Goal: Answer question/provide support

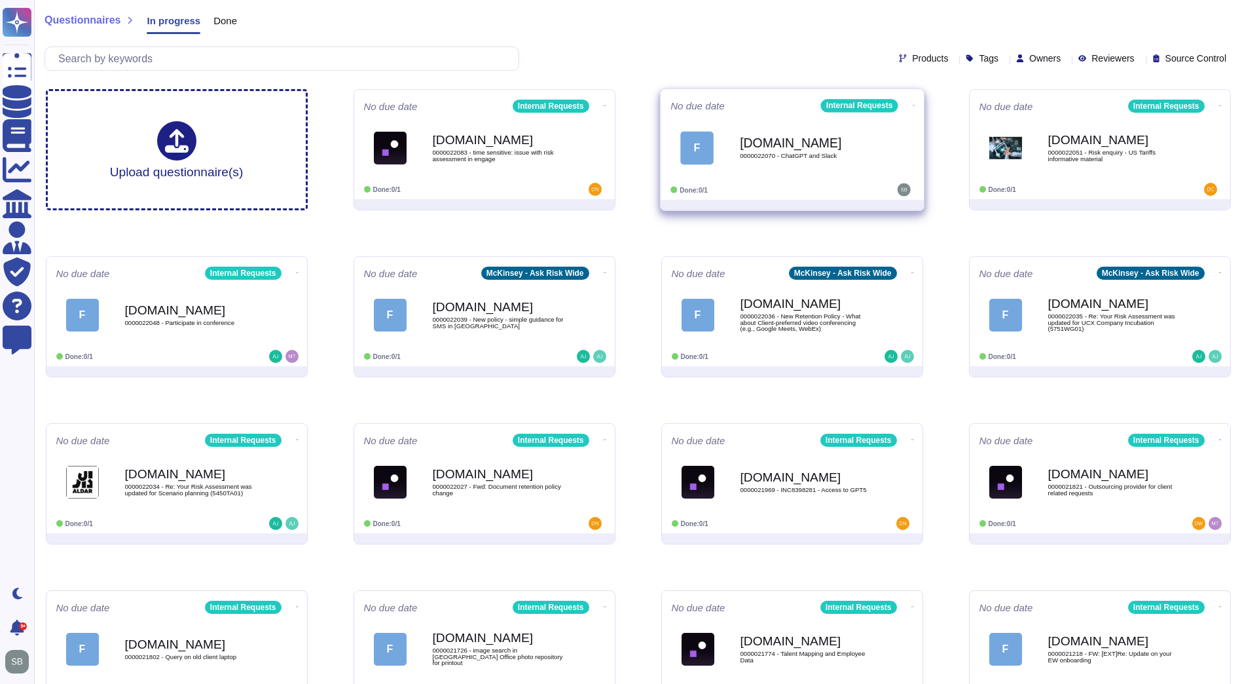
click at [835, 153] on span "0000022070 - ChatGPT and Slack" at bounding box center [806, 156] width 132 height 7
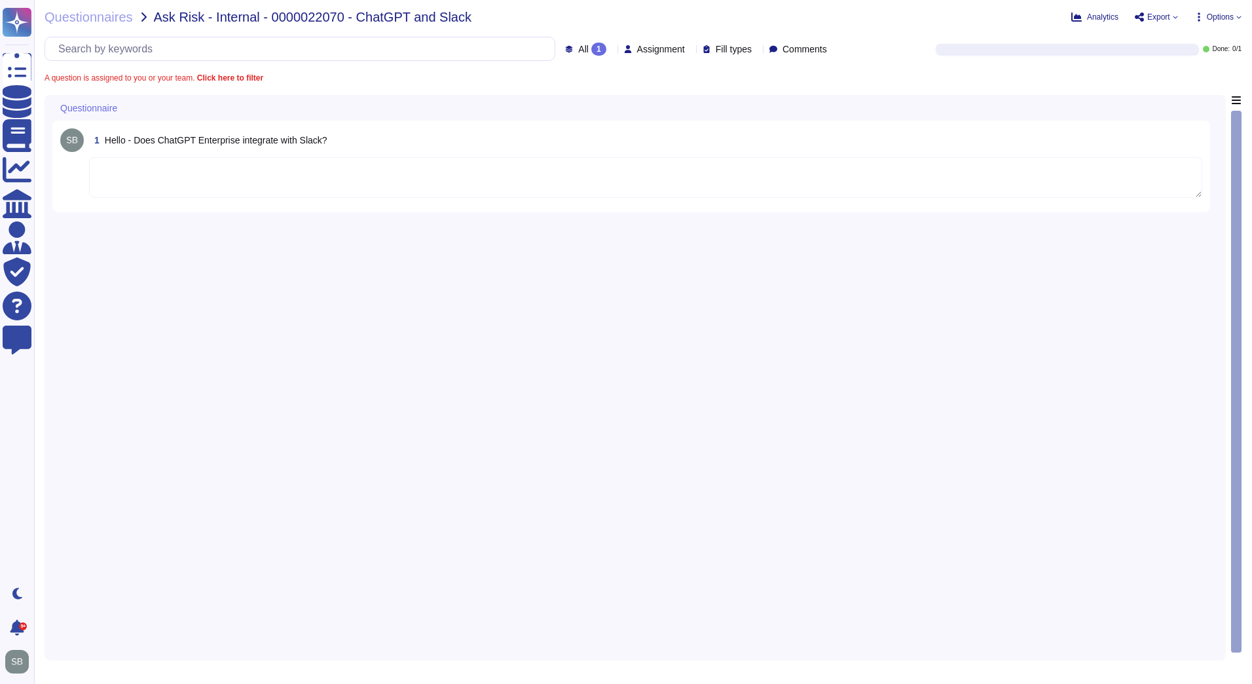
click at [348, 185] on textarea at bounding box center [645, 177] width 1113 height 41
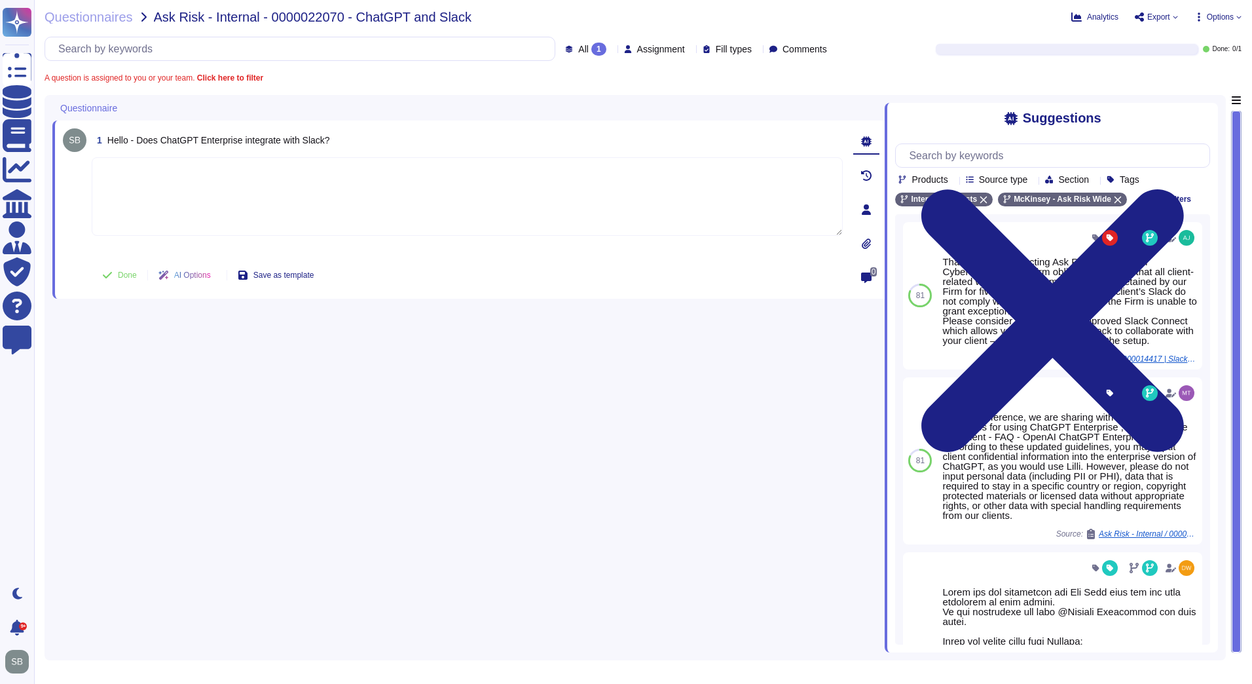
paste textarea "We are forwarding your query to the @ChatGPT team to advise on this matter."
click at [110, 277] on icon at bounding box center [107, 275] width 10 height 10
type textarea "We are forwarding your query to the @ChatGPT team to advise on this matter."
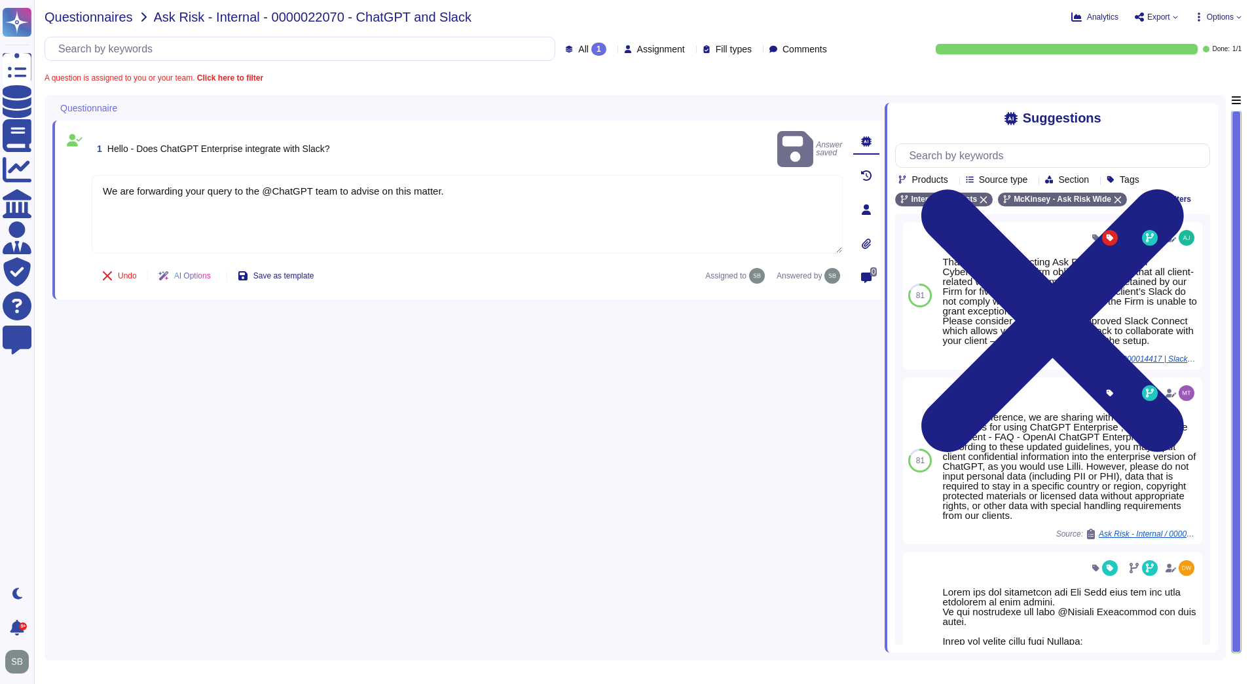
click at [118, 18] on span "Questionnaires" at bounding box center [89, 16] width 88 height 13
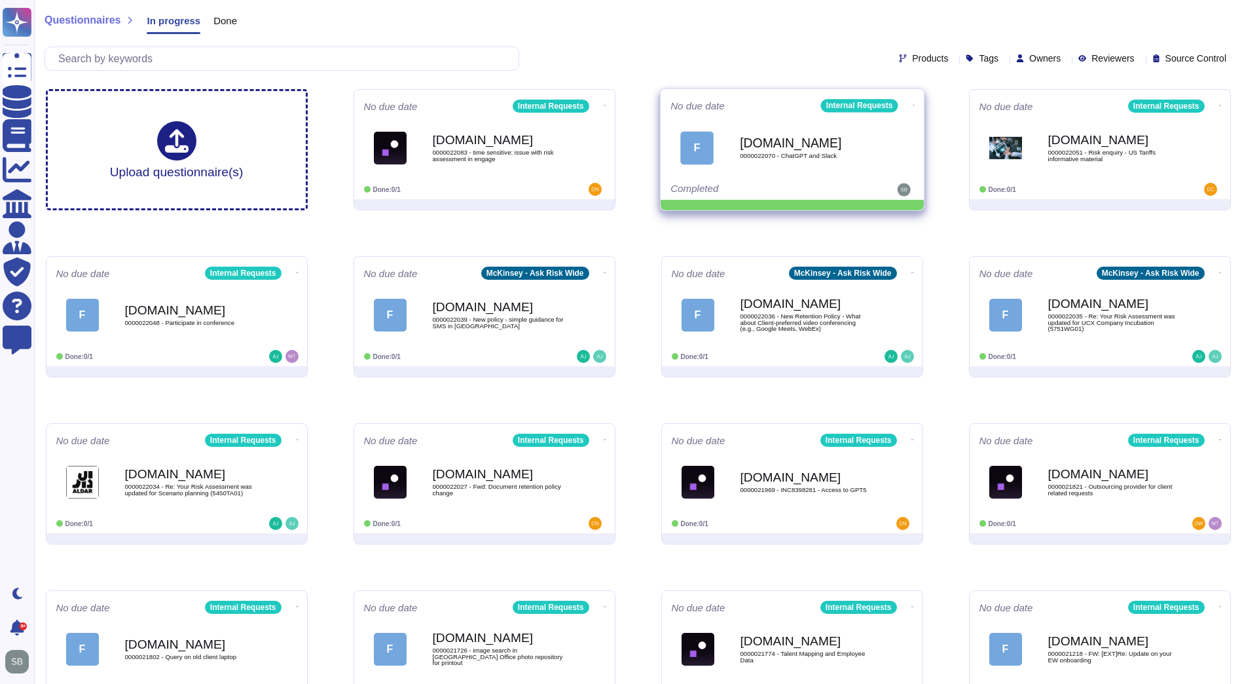
click at [606, 104] on icon at bounding box center [605, 105] width 3 height 3
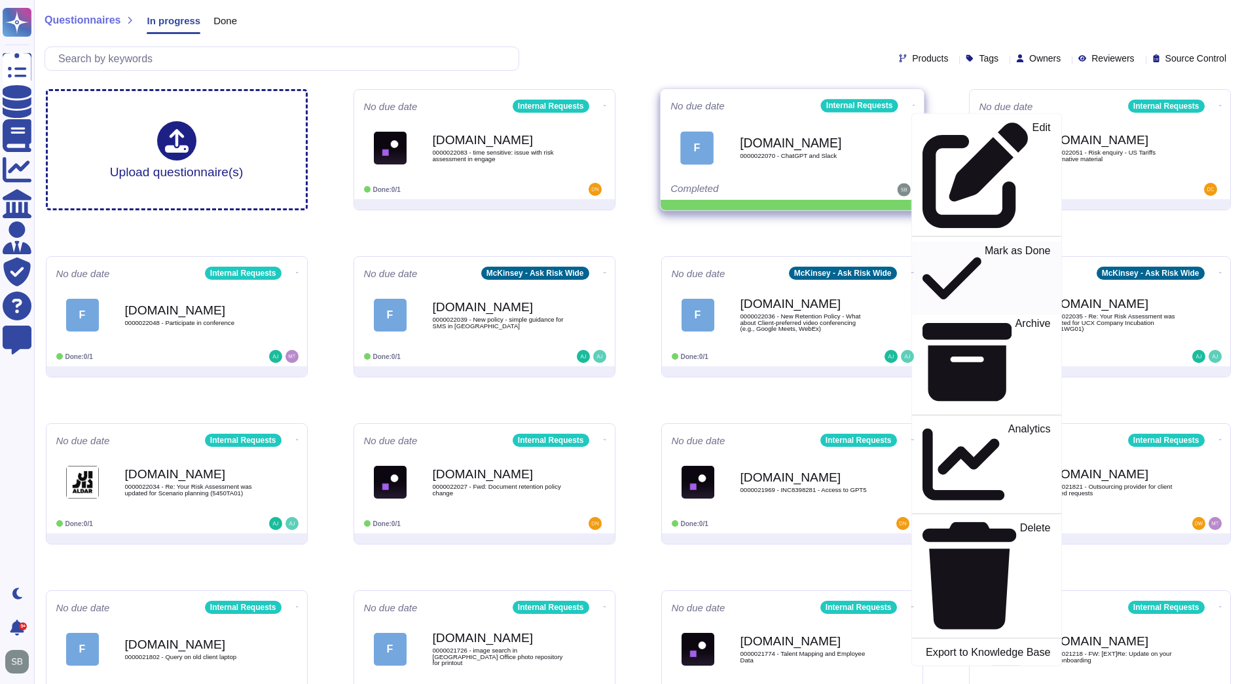
click at [984, 245] on p "Mark as Done" at bounding box center [1017, 278] width 66 height 67
